Goal: Information Seeking & Learning: Learn about a topic

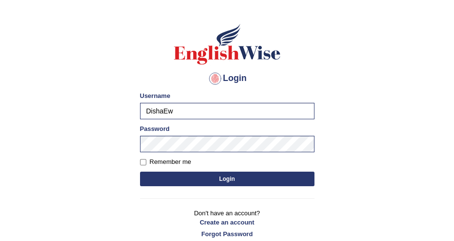
click at [202, 133] on div "Password" at bounding box center [227, 138] width 175 height 28
click at [219, 174] on button "Login" at bounding box center [227, 179] width 175 height 15
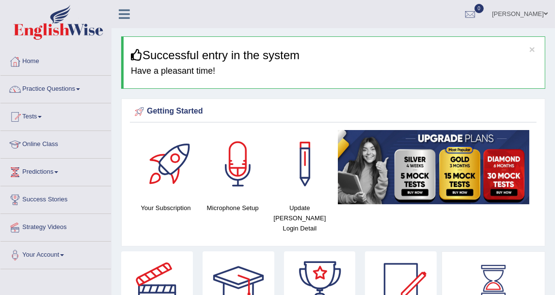
drag, startPoint x: 459, startPoint y: 0, endPoint x: 292, endPoint y: 39, distance: 171.3
click at [292, 39] on div "× Successful entry in the system Have a pleasant time!" at bounding box center [333, 62] width 424 height 52
click at [63, 94] on link "Practice Questions" at bounding box center [55, 88] width 111 height 24
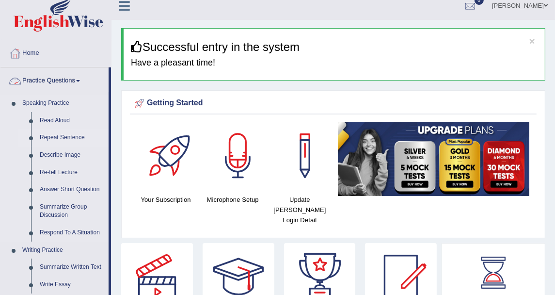
scroll to position [108, 0]
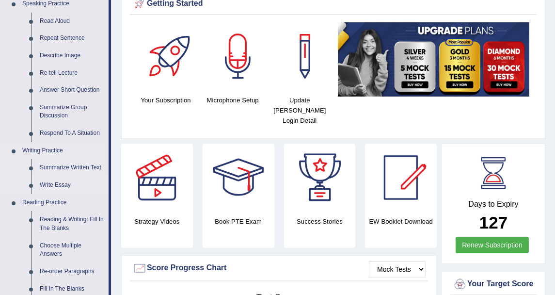
click at [55, 182] on link "Write Essay" at bounding box center [71, 185] width 73 height 17
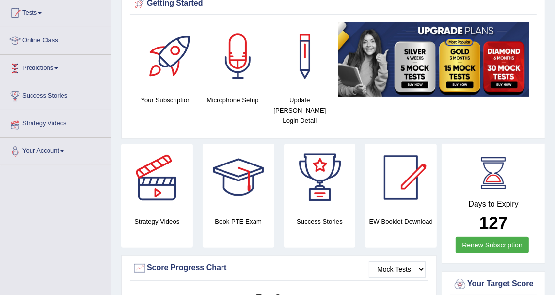
scroll to position [123, 0]
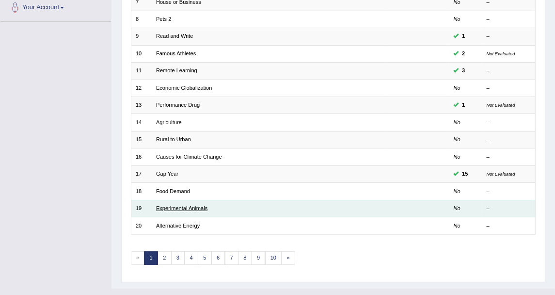
scroll to position [260, 0]
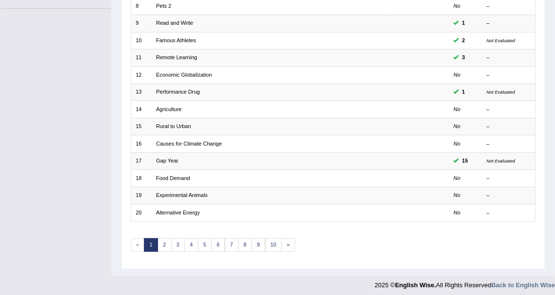
click at [249, 249] on div "Showing 1-20 of 602 items. # Title Exam Occurring Taken Last Result 1 Improving…" at bounding box center [333, 47] width 405 height 429
click at [253, 238] on link "9" at bounding box center [259, 245] width 14 height 14
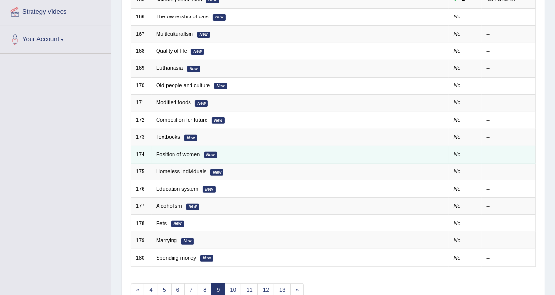
click at [175, 147] on td "Position of women New" at bounding box center [270, 154] width 236 height 17
click at [176, 151] on link "Position of women" at bounding box center [178, 154] width 44 height 6
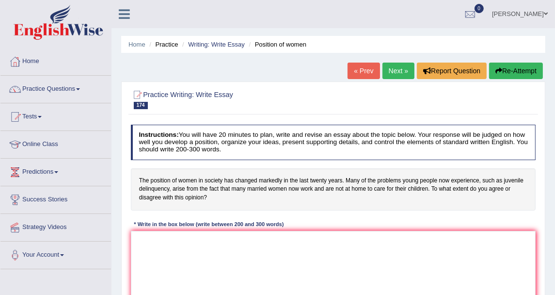
click at [390, 78] on link "Next »" at bounding box center [399, 71] width 32 height 16
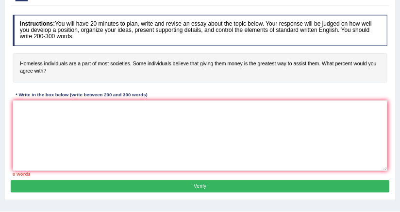
scroll to position [108, 0]
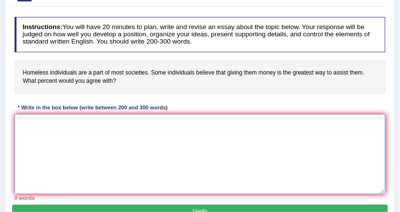
click at [63, 131] on textarea at bounding box center [200, 154] width 371 height 80
paste textarea "One of the most important trends of today's world is the increase in the Topic …"
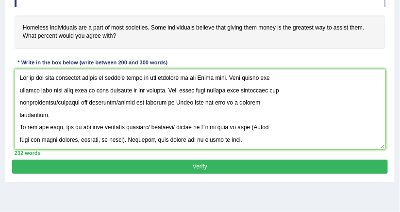
scroll to position [155, 0]
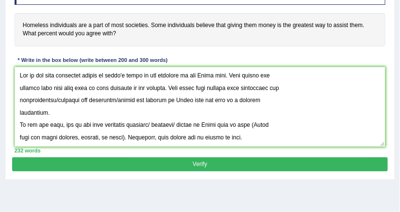
click at [196, 43] on h4 "Homeless individuals are a part of most societies. Some individuals believe tha…" at bounding box center [200, 29] width 371 height 33
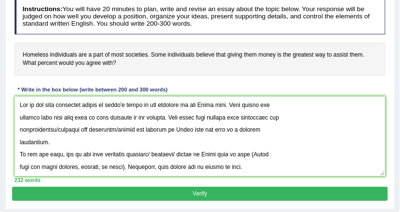
scroll to position [116, 0]
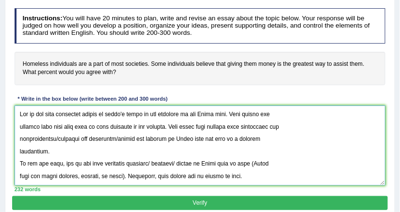
click at [116, 113] on textarea at bounding box center [200, 146] width 371 height 80
drag, startPoint x: 201, startPoint y: 112, endPoint x: 227, endPoint y: 113, distance: 26.7
click at [227, 113] on textarea at bounding box center [200, 146] width 371 height 80
drag, startPoint x: 232, startPoint y: 113, endPoint x: 202, endPoint y: 109, distance: 29.9
click at [202, 109] on textarea at bounding box center [200, 146] width 371 height 80
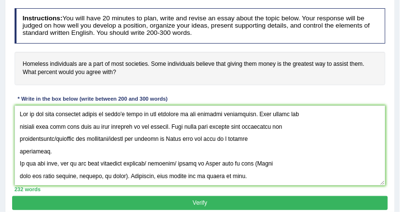
drag, startPoint x: 334, startPoint y: 39, endPoint x: 324, endPoint y: 20, distance: 21.0
click at [342, 23] on h4 "Instructions: You will have 20 minutes to plan, write and revise an essay about…" at bounding box center [200, 25] width 371 height 35
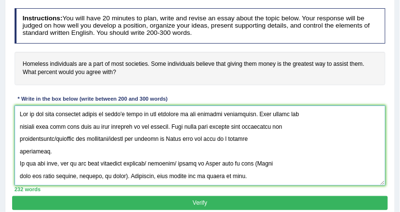
click at [240, 126] on textarea at bounding box center [200, 146] width 371 height 80
click at [58, 139] on textarea at bounding box center [200, 146] width 371 height 80
drag, startPoint x: 57, startPoint y: 140, endPoint x: 169, endPoint y: 140, distance: 112.0
click at [169, 140] on textarea at bounding box center [200, 146] width 371 height 80
click at [76, 161] on textarea at bounding box center [200, 146] width 371 height 80
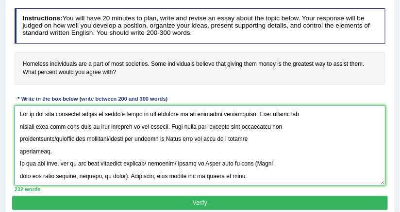
drag, startPoint x: 121, startPoint y: 139, endPoint x: 168, endPoint y: 143, distance: 47.2
click at [168, 143] on textarea at bounding box center [200, 146] width 371 height 80
click at [268, 152] on textarea at bounding box center [200, 146] width 371 height 80
drag, startPoint x: 56, startPoint y: 136, endPoint x: 170, endPoint y: 139, distance: 113.5
click at [170, 139] on textarea at bounding box center [200, 146] width 371 height 80
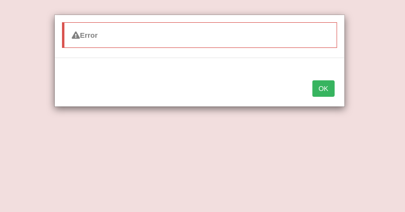
click at [317, 88] on button "OK" at bounding box center [324, 89] width 22 height 16
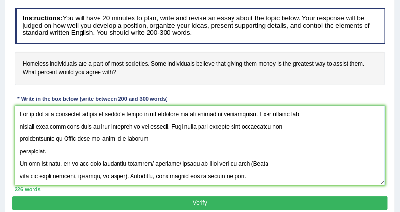
drag, startPoint x: 65, startPoint y: 136, endPoint x: 95, endPoint y: 140, distance: 29.8
click at [95, 140] on textarea at bounding box center [200, 146] width 371 height 80
click at [20, 148] on textarea at bounding box center [200, 146] width 371 height 80
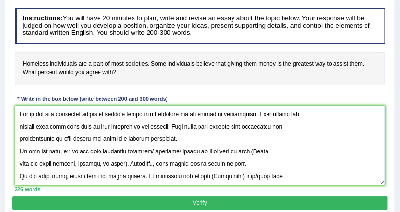
drag, startPoint x: 176, startPoint y: 139, endPoint x: 18, endPoint y: 105, distance: 160.9
click at [18, 106] on textarea at bounding box center [200, 146] width 371 height 80
type textarea "One of the most important trends of today's world is the increase in the homele…"
click at [216, 137] on textarea at bounding box center [200, 146] width 371 height 80
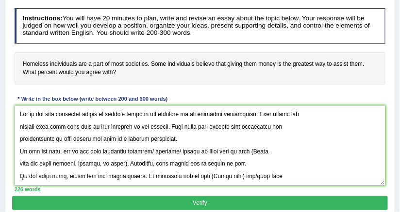
drag, startPoint x: 26, startPoint y: 70, endPoint x: 107, endPoint y: 65, distance: 81.7
click at [107, 65] on h4 "Homeless individuals are a part of most societies. Some individuals believe tha…" at bounding box center [200, 68] width 371 height 33
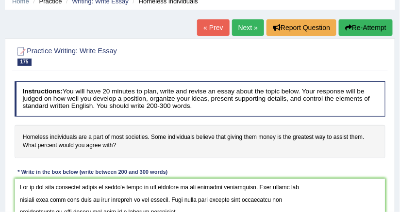
scroll to position [39, 0]
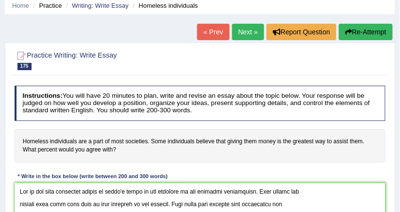
click at [235, 28] on link "Next »" at bounding box center [248, 32] width 32 height 16
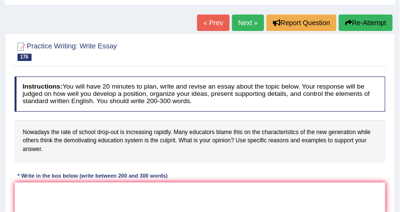
scroll to position [39, 0]
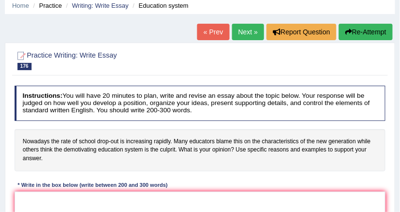
click at [251, 33] on link "Next »" at bounding box center [248, 32] width 32 height 16
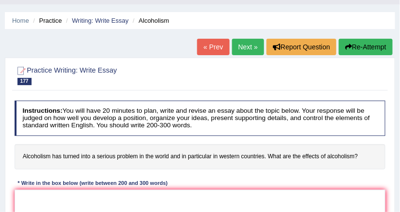
scroll to position [39, 0]
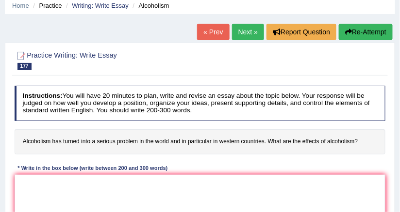
click at [243, 36] on link "Next »" at bounding box center [248, 32] width 32 height 16
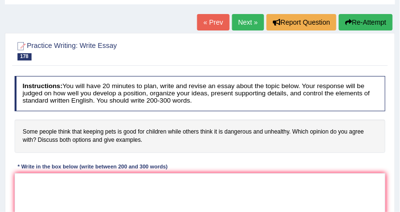
scroll to position [39, 0]
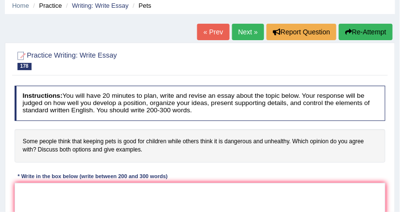
click at [255, 24] on link "Next »" at bounding box center [248, 32] width 32 height 16
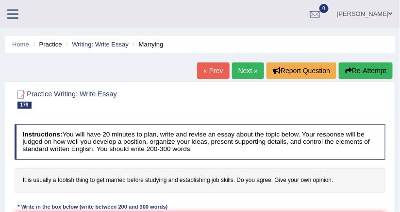
click at [253, 68] on link "Next »" at bounding box center [248, 71] width 32 height 16
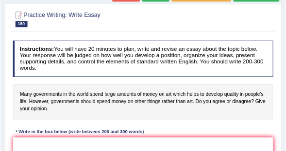
scroll to position [78, 0]
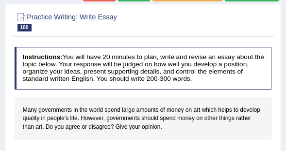
drag, startPoint x: 379, startPoint y: 0, endPoint x: 134, endPoint y: 65, distance: 253.4
click at [134, 65] on h4 "Instructions: You will have 20 minutes to plan, write and revise an essay about…" at bounding box center [143, 68] width 257 height 42
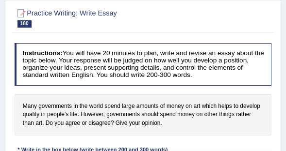
scroll to position [50, 0]
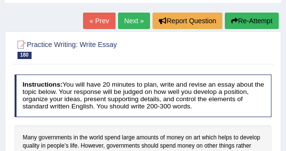
click at [137, 24] on link "Next »" at bounding box center [134, 21] width 32 height 16
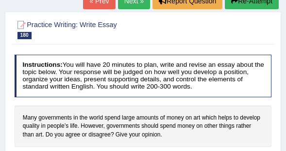
scroll to position [78, 0]
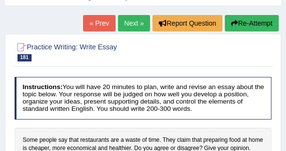
scroll to position [28, 0]
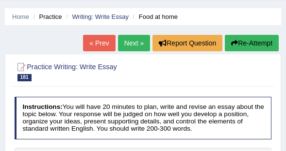
click at [138, 45] on link "Next »" at bounding box center [134, 43] width 32 height 16
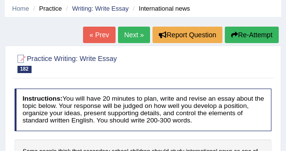
scroll to position [28, 0]
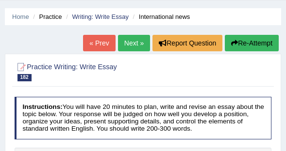
click at [143, 42] on link "Next »" at bounding box center [134, 43] width 32 height 16
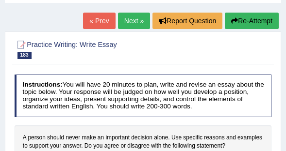
scroll to position [28, 0]
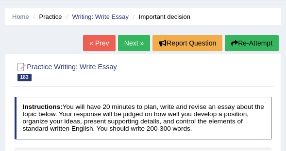
click at [143, 40] on link "Next »" at bounding box center [134, 43] width 32 height 16
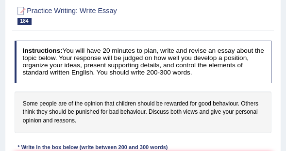
scroll to position [55, 0]
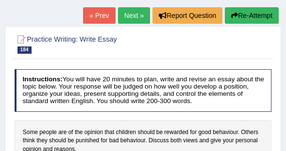
click at [119, 12] on link "Next »" at bounding box center [134, 15] width 32 height 16
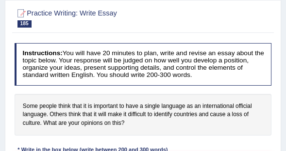
scroll to position [55, 0]
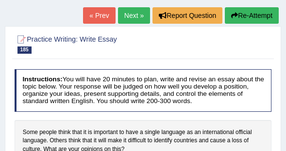
click at [122, 11] on link "Next »" at bounding box center [134, 15] width 32 height 16
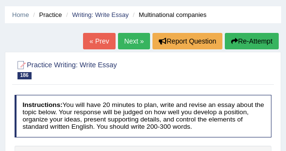
scroll to position [28, 0]
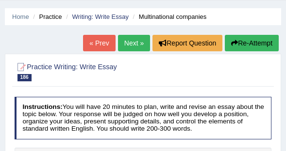
click at [138, 45] on link "Next »" at bounding box center [134, 43] width 32 height 16
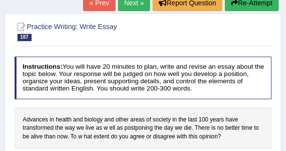
scroll to position [28, 0]
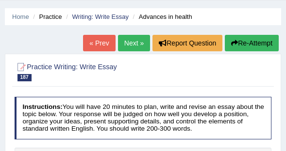
click at [141, 43] on link "Next »" at bounding box center [134, 43] width 32 height 16
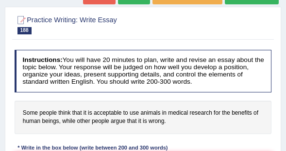
scroll to position [28, 0]
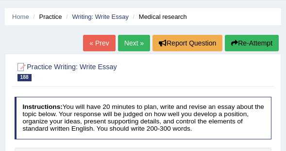
click at [83, 41] on link "« Prev" at bounding box center [99, 43] width 32 height 16
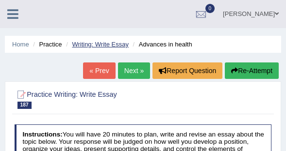
click at [96, 44] on link "Writing: Write Essay" at bounding box center [100, 44] width 57 height 7
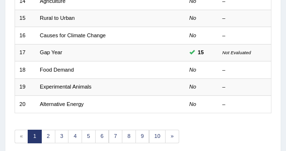
scroll to position [388, 0]
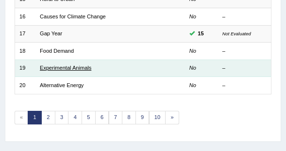
click at [56, 67] on link "Experimental Animals" at bounding box center [65, 68] width 51 height 6
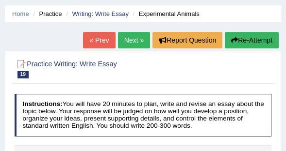
scroll to position [28, 0]
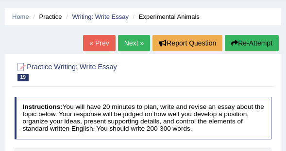
click at [131, 53] on div "« Prev Next » Report Question Re-Attempt" at bounding box center [182, 44] width 198 height 19
click at [131, 47] on link "Next »" at bounding box center [134, 43] width 32 height 16
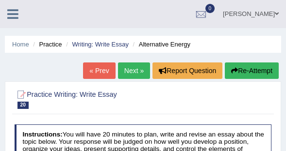
click at [138, 73] on link "Next »" at bounding box center [134, 71] width 32 height 16
click at [139, 80] on div "« Prev Next » Report Question Re-Attempt" at bounding box center [182, 72] width 198 height 19
click at [140, 72] on link "Next »" at bounding box center [134, 71] width 32 height 16
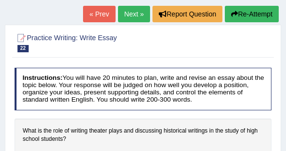
scroll to position [55, 0]
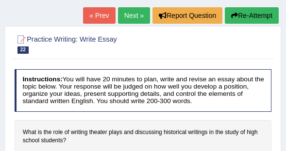
click at [123, 15] on link "Next »" at bounding box center [134, 15] width 32 height 16
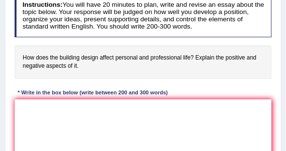
scroll to position [166, 0]
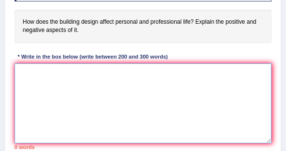
click at [137, 72] on textarea at bounding box center [143, 104] width 257 height 80
click at [96, 80] on textarea at bounding box center [143, 104] width 257 height 80
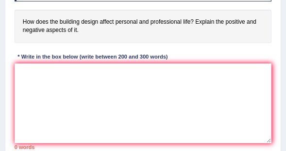
click at [230, 22] on h4 "How does the building design affect personal and professional life? Explain the…" at bounding box center [143, 26] width 257 height 33
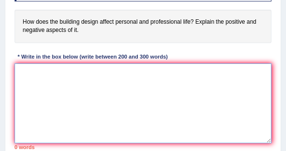
click at [68, 75] on textarea at bounding box center [143, 104] width 257 height 80
click at [105, 65] on textarea at bounding box center [143, 104] width 257 height 80
paste textarea "One of the most important trends of [DATE] world is the increase in the Topic n…"
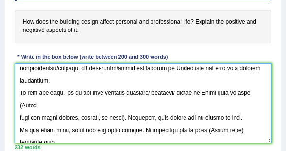
scroll to position [0, 0]
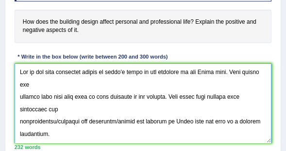
click at [200, 75] on textarea at bounding box center [143, 104] width 257 height 80
drag, startPoint x: 202, startPoint y: 72, endPoint x: 231, endPoint y: 72, distance: 29.6
click at [231, 72] on textarea at bounding box center [143, 104] width 257 height 80
click at [241, 73] on textarea at bounding box center [143, 104] width 257 height 80
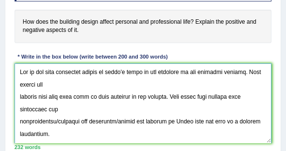
click at [21, 95] on textarea at bounding box center [143, 104] width 257 height 80
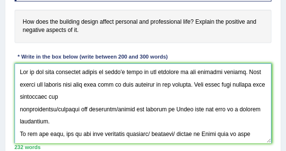
click at [18, 108] on textarea at bounding box center [143, 104] width 257 height 80
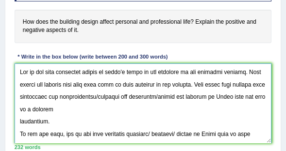
drag, startPoint x: 112, startPoint y: 97, endPoint x: 224, endPoint y: 99, distance: 112.5
click at [224, 99] on textarea at bounding box center [143, 104] width 257 height 80
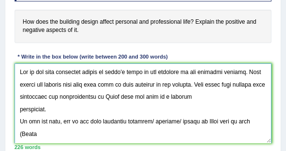
drag, startPoint x: 120, startPoint y: 97, endPoint x: 150, endPoint y: 99, distance: 30.7
click at [150, 99] on textarea at bounding box center [143, 104] width 257 height 80
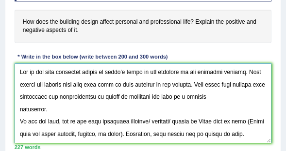
click at [19, 107] on textarea at bounding box center [143, 104] width 257 height 80
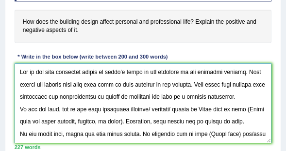
drag, startPoint x: 254, startPoint y: 95, endPoint x: 13, endPoint y: 65, distance: 242.8
click at [13, 65] on div "Instructions: You will have 20 minutes to plan, write and revise an essay about…" at bounding box center [142, 54] width 261 height 199
click at [159, 97] on textarea at bounding box center [143, 104] width 257 height 80
click at [260, 93] on textarea at bounding box center [143, 104] width 257 height 80
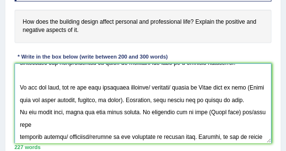
scroll to position [32, 0]
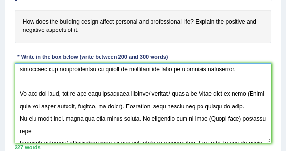
click at [19, 119] on textarea at bounding box center [143, 104] width 257 height 80
drag, startPoint x: 142, startPoint y: 106, endPoint x: 19, endPoint y: 87, distance: 124.2
click at [19, 87] on textarea at bounding box center [143, 104] width 257 height 80
click at [156, 92] on textarea at bounding box center [143, 104] width 257 height 80
click at [154, 91] on textarea at bounding box center [143, 104] width 257 height 80
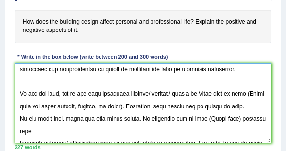
drag, startPoint x: 153, startPoint y: 92, endPoint x: 202, endPoint y: 92, distance: 49.0
click at [202, 92] on textarea at bounding box center [143, 104] width 257 height 80
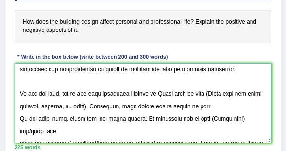
drag, startPoint x: 162, startPoint y: 92, endPoint x: 191, endPoint y: 93, distance: 29.1
click at [191, 93] on textarea at bounding box center [143, 104] width 257 height 80
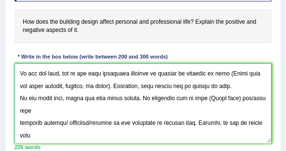
scroll to position [65, 0]
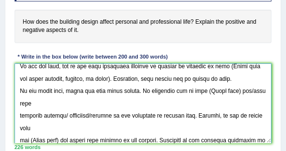
drag, startPoint x: 227, startPoint y: 66, endPoint x: 108, endPoint y: 81, distance: 120.7
click at [108, 81] on textarea at bounding box center [143, 104] width 257 height 80
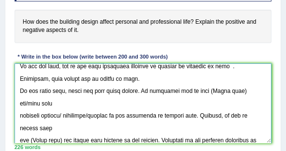
scroll to position [64, 0]
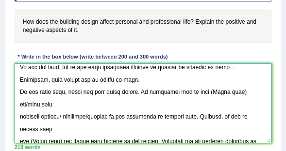
click at [227, 67] on textarea at bounding box center [143, 104] width 257 height 80
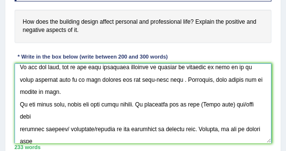
click at [156, 79] on textarea at bounding box center [143, 104] width 257 height 80
drag, startPoint x: 41, startPoint y: 94, endPoint x: 14, endPoint y: 69, distance: 36.1
click at [15, 69] on textarea at bounding box center [143, 104] width 257 height 80
click at [50, 94] on textarea at bounding box center [143, 104] width 257 height 80
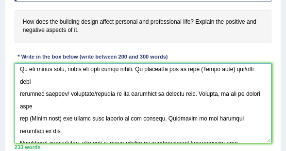
scroll to position [111, 0]
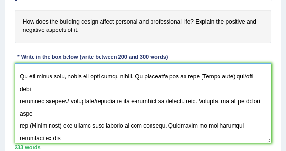
click at [17, 101] on textarea at bounding box center [143, 104] width 257 height 80
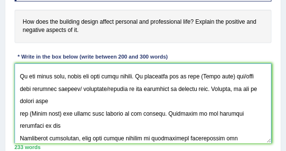
scroll to position [97, 0]
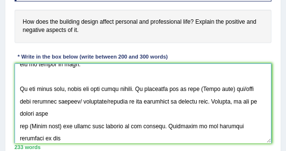
drag, startPoint x: 104, startPoint y: 101, endPoint x: 151, endPoint y: 100, distance: 46.6
click at [151, 100] on textarea at bounding box center [143, 104] width 257 height 80
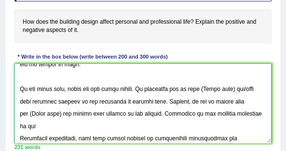
drag, startPoint x: 194, startPoint y: 100, endPoint x: 19, endPoint y: 85, distance: 175.7
click at [19, 85] on textarea at bounding box center [143, 104] width 257 height 80
click at [223, 91] on textarea at bounding box center [143, 104] width 257 height 80
drag, startPoint x: 205, startPoint y: 88, endPoint x: 240, endPoint y: 86, distance: 35.0
click at [240, 86] on textarea at bounding box center [143, 104] width 257 height 80
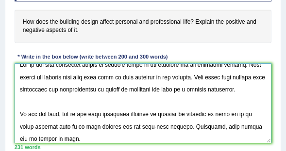
scroll to position [0, 0]
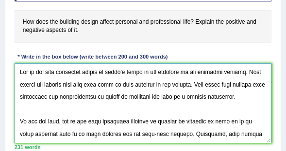
drag, startPoint x: 120, startPoint y: 96, endPoint x: 167, endPoint y: 96, distance: 47.5
click at [167, 96] on textarea at bounding box center [143, 104] width 257 height 80
paste textarea "One of the most important trends of today's world is the increase in the Topic …"
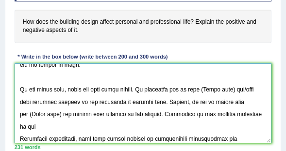
scroll to position [97, 0]
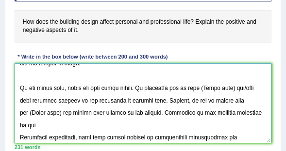
drag, startPoint x: 204, startPoint y: 86, endPoint x: 240, endPoint y: 89, distance: 35.5
click at [240, 89] on textarea at bounding box center [143, 104] width 257 height 80
paste textarea "design of buildings"
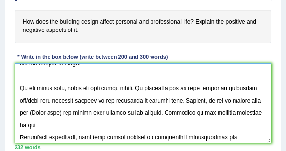
drag, startPoint x: 31, startPoint y: 99, endPoint x: 19, endPoint y: 97, distance: 12.3
click at [19, 97] on textarea at bounding box center [143, 104] width 257 height 80
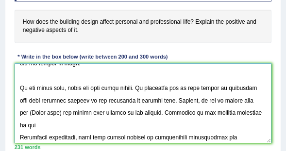
click at [222, 88] on textarea at bounding box center [143, 104] width 257 height 80
drag, startPoint x: 29, startPoint y: 110, endPoint x: 65, endPoint y: 106, distance: 35.7
click at [65, 106] on textarea at bounding box center [143, 104] width 257 height 80
click at [64, 112] on textarea at bounding box center [143, 104] width 257 height 80
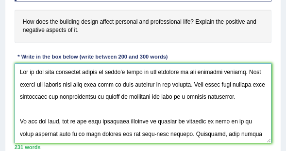
drag, startPoint x: 161, startPoint y: 121, endPoint x: 207, endPoint y: 123, distance: 46.6
click at [207, 123] on textarea at bounding box center [143, 104] width 257 height 80
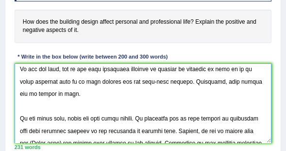
scroll to position [97, 0]
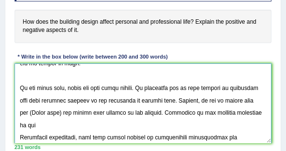
drag, startPoint x: 30, startPoint y: 114, endPoint x: 63, endPoint y: 108, distance: 33.6
click at [63, 108] on textarea at bounding box center [143, 104] width 257 height 80
paste textarea "pattern of building"
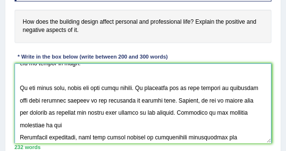
scroll to position [130, 0]
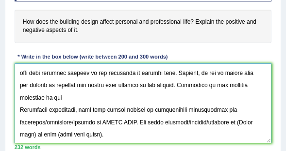
click at [21, 108] on textarea at bounding box center [143, 104] width 257 height 80
click at [20, 108] on textarea at bounding box center [143, 104] width 257 height 80
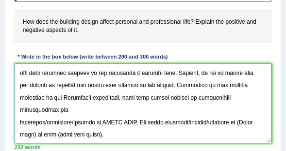
click at [18, 123] on textarea at bounding box center [143, 104] width 257 height 80
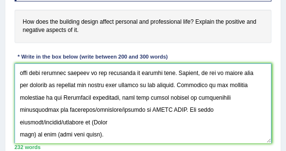
click at [18, 134] on textarea at bounding box center [143, 104] width 257 height 80
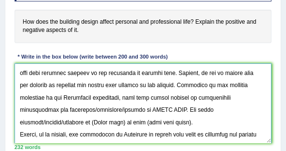
drag, startPoint x: 93, startPoint y: 109, endPoint x: 138, endPoint y: 111, distance: 45.1
click at [138, 111] on textarea at bounding box center [143, 104] width 257 height 80
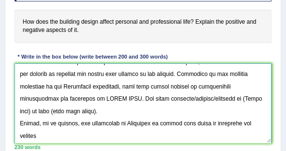
scroll to position [111, 0]
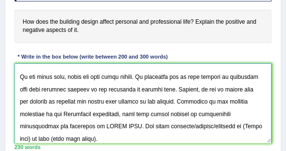
drag, startPoint x: 101, startPoint y: 125, endPoint x: 134, endPoint y: 130, distance: 32.8
click at [134, 130] on textarea at bounding box center [143, 104] width 257 height 80
paste textarea "pattern of building"
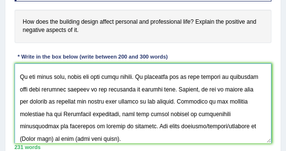
scroll to position [143, 0]
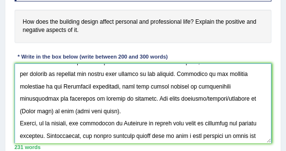
drag, startPoint x: 198, startPoint y: 100, endPoint x: 244, endPoint y: 102, distance: 46.1
click at [244, 102] on textarea at bounding box center [143, 104] width 257 height 80
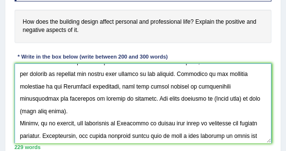
drag, startPoint x: 207, startPoint y: 97, endPoint x: 241, endPoint y: 95, distance: 34.0
click at [241, 95] on textarea at bounding box center [143, 104] width 257 height 80
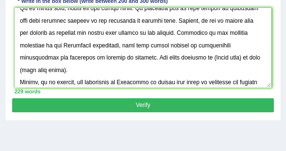
scroll to position [163, 0]
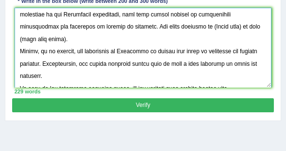
click at [221, 28] on textarea at bounding box center [143, 48] width 257 height 80
drag, startPoint x: 207, startPoint y: 26, endPoint x: 239, endPoint y: 29, distance: 32.6
click at [239, 29] on textarea at bounding box center [143, 48] width 257 height 80
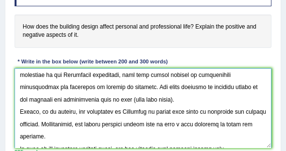
drag, startPoint x: 112, startPoint y: 100, endPoint x: 157, endPoint y: 100, distance: 44.6
click at [157, 100] on textarea at bounding box center [143, 108] width 257 height 80
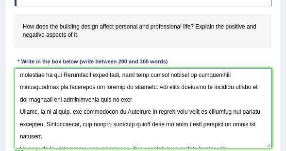
drag, startPoint x: 121, startPoint y: 102, endPoint x: 119, endPoint y: 97, distance: 5.5
click at [119, 97] on textarea at bounding box center [143, 108] width 257 height 80
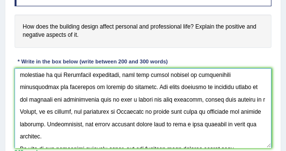
click at [224, 99] on textarea at bounding box center [143, 108] width 257 height 80
click at [239, 98] on textarea at bounding box center [143, 108] width 257 height 80
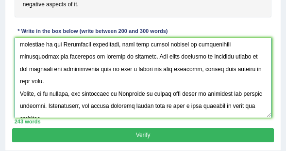
drag, startPoint x: 18, startPoint y: 80, endPoint x: 52, endPoint y: 112, distance: 46.3
click at [52, 112] on textarea at bounding box center [143, 78] width 257 height 80
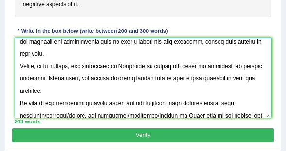
scroll to position [203, 0]
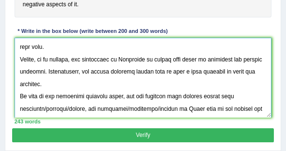
click at [45, 89] on textarea at bounding box center [143, 78] width 257 height 80
drag, startPoint x: 43, startPoint y: 96, endPoint x: 88, endPoint y: 94, distance: 45.1
click at [88, 94] on textarea at bounding box center [143, 78] width 257 height 80
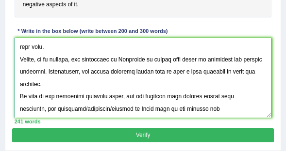
drag, startPoint x: 82, startPoint y: 96, endPoint x: 129, endPoint y: 96, distance: 46.6
click at [129, 96] on textarea at bounding box center [143, 78] width 257 height 80
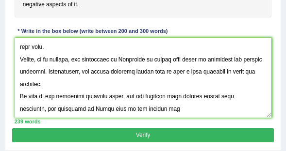
click at [13, 110] on div "Instructions: You will have 20 minutes to plan, write and revise an essay about…" at bounding box center [142, 28] width 261 height 199
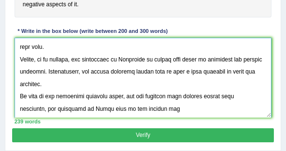
click at [17, 108] on textarea at bounding box center [143, 78] width 257 height 80
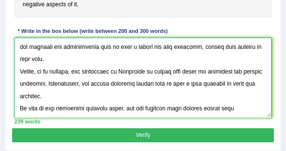
drag, startPoint x: 91, startPoint y: 106, endPoint x: 120, endPoint y: 106, distance: 29.6
click at [120, 106] on textarea at bounding box center [143, 78] width 257 height 80
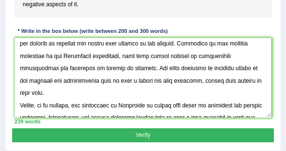
scroll to position [156, 0]
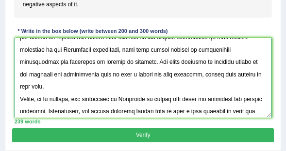
drag, startPoint x: 206, startPoint y: 59, endPoint x: 95, endPoint y: 74, distance: 112.1
click at [95, 74] on textarea at bounding box center [143, 78] width 257 height 80
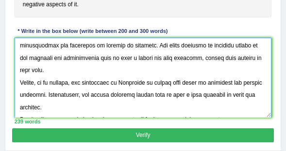
scroll to position [189, 0]
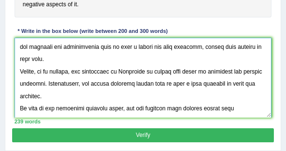
drag, startPoint x: 90, startPoint y: 106, endPoint x: 120, endPoint y: 104, distance: 29.7
click at [120, 104] on textarea at bounding box center [143, 78] width 257 height 80
paste textarea "building design in our personal and proffesional life"
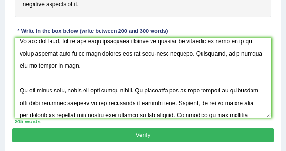
scroll to position [65, 0]
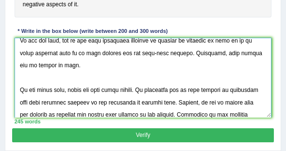
click at [43, 78] on textarea at bounding box center [143, 78] width 257 height 80
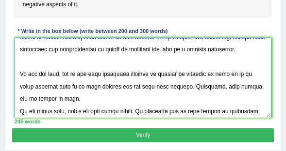
scroll to position [0, 0]
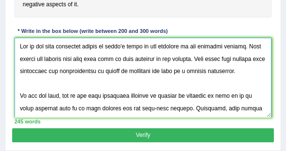
click at [30, 86] on textarea at bounding box center [143, 78] width 257 height 80
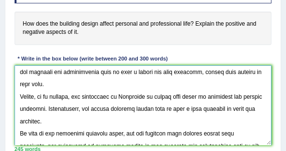
scroll to position [174, 0]
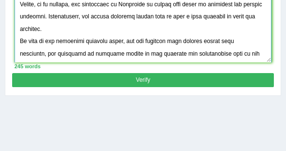
type textarea "One of the most important trends of today's world is the increase in the buildi…"
click at [91, 83] on button "Verify" at bounding box center [142, 80] width 261 height 14
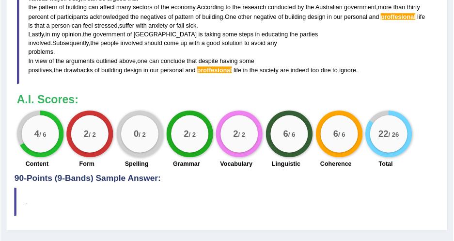
scroll to position [116, 0]
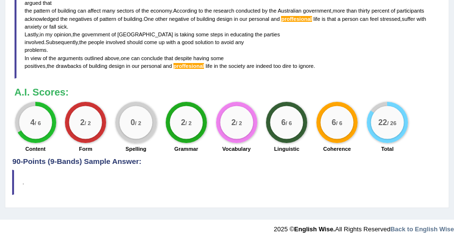
drag, startPoint x: 214, startPoint y: 20, endPoint x: 150, endPoint y: 80, distance: 87.8
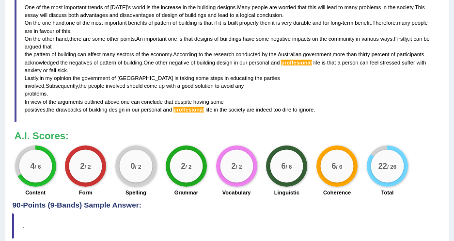
click at [147, 151] on div "0 / 2" at bounding box center [136, 166] width 33 height 33
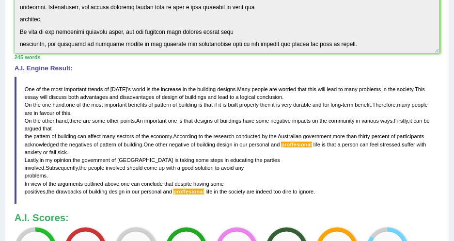
scroll to position [222, 0]
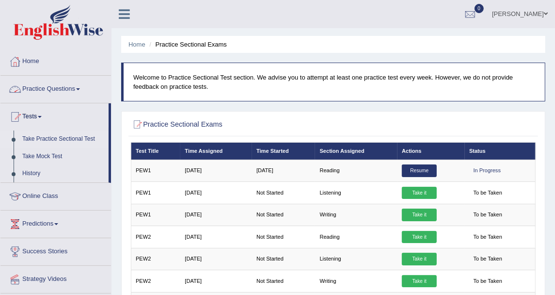
click at [78, 91] on link "Practice Questions" at bounding box center [55, 88] width 111 height 24
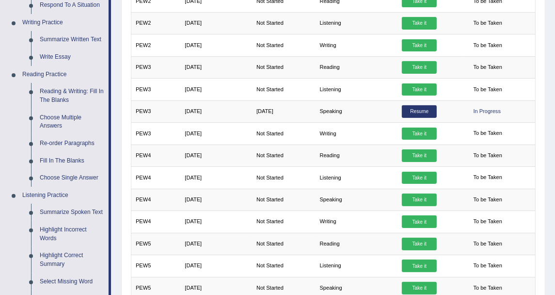
scroll to position [215, 0]
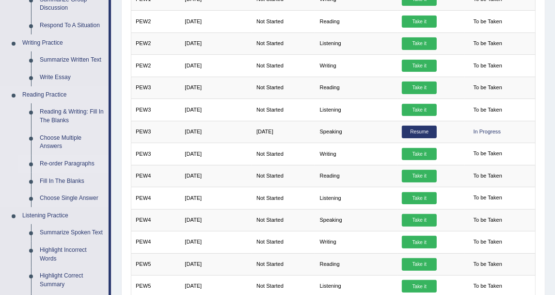
click at [61, 161] on link "Re-order Paragraphs" at bounding box center [71, 163] width 73 height 17
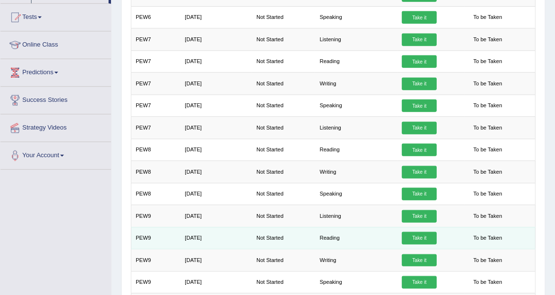
scroll to position [571, 0]
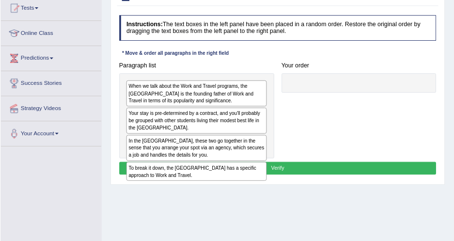
scroll to position [108, 0]
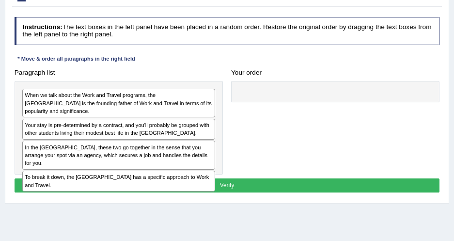
drag, startPoint x: 445, startPoint y: 80, endPoint x: 235, endPoint y: 75, distance: 210.1
click at [235, 75] on h4 "Your order" at bounding box center [335, 72] width 209 height 7
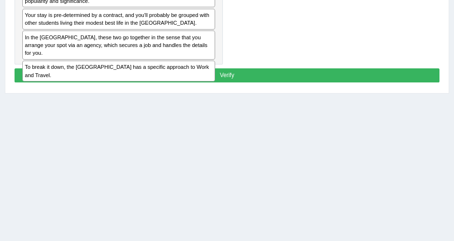
scroll to position [91, 0]
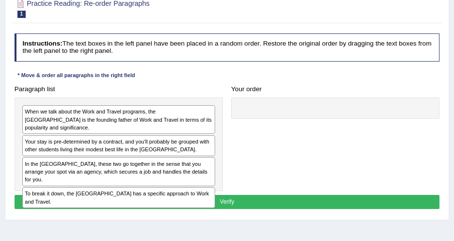
click at [413, 44] on h4 "Instructions: The text boxes in the left panel have been placed in a random ord…" at bounding box center [228, 47] width 426 height 28
drag, startPoint x: 411, startPoint y: 61, endPoint x: 353, endPoint y: 17, distance: 72.7
click at [411, 61] on div "Instructions: The text boxes in the left panel have been placed in a random ord…" at bounding box center [227, 123] width 430 height 186
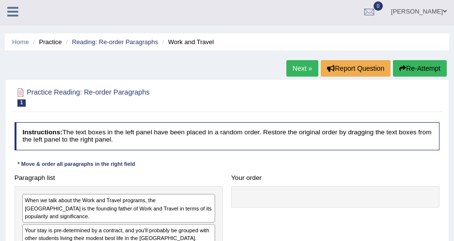
scroll to position [0, 0]
